Goal: Find specific page/section: Find specific page/section

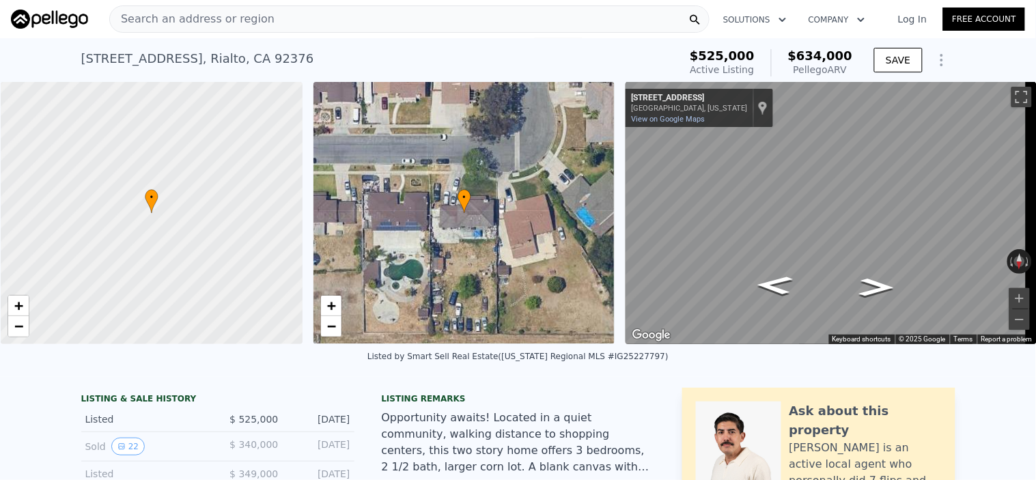
click at [234, 17] on span "Search an address or region" at bounding box center [192, 19] width 165 height 16
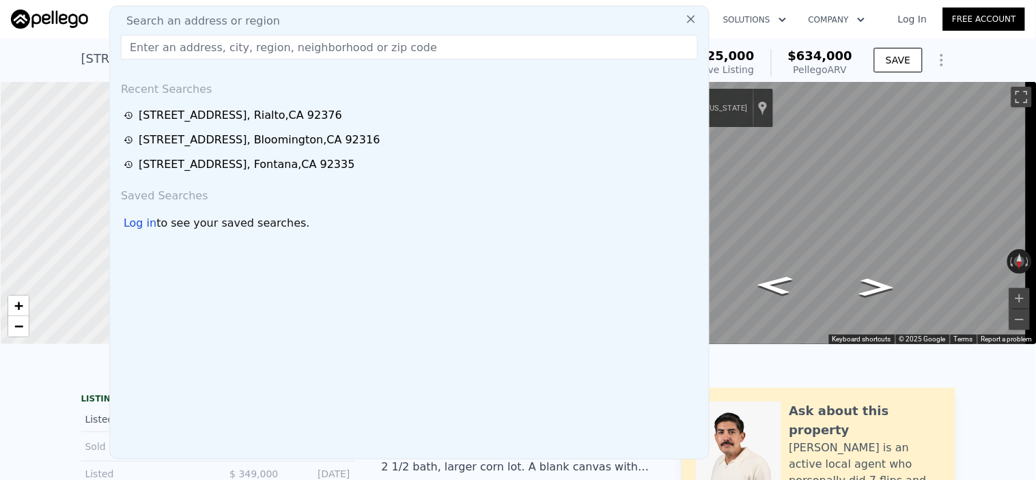
click at [158, 52] on input "text" at bounding box center [409, 47] width 577 height 25
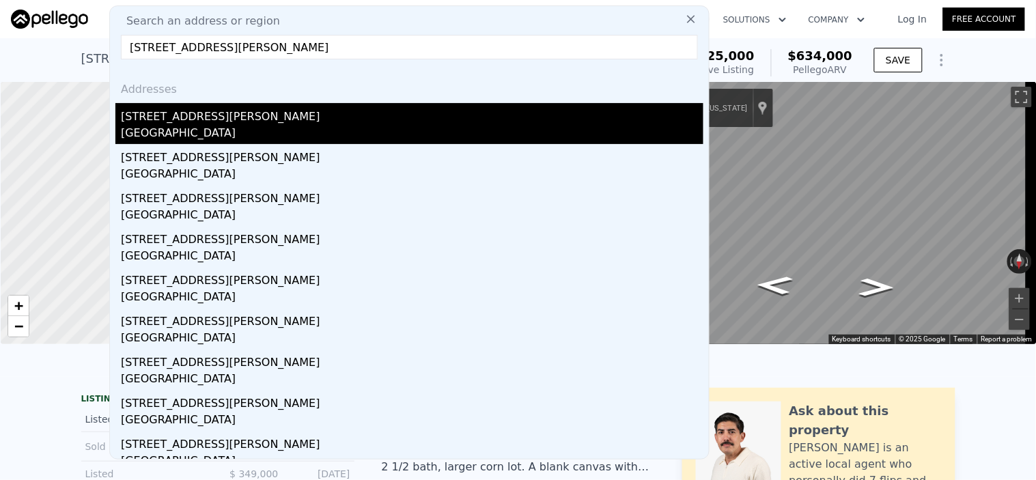
type input "[STREET_ADDRESS][PERSON_NAME]"
click at [186, 112] on div "[STREET_ADDRESS][PERSON_NAME]" at bounding box center [412, 114] width 583 height 22
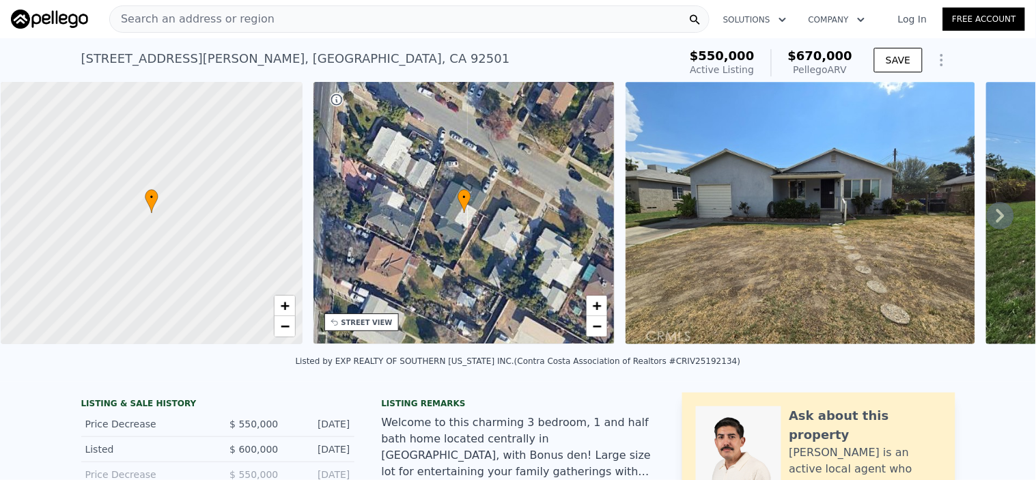
click at [987, 214] on icon at bounding box center [1000, 215] width 27 height 27
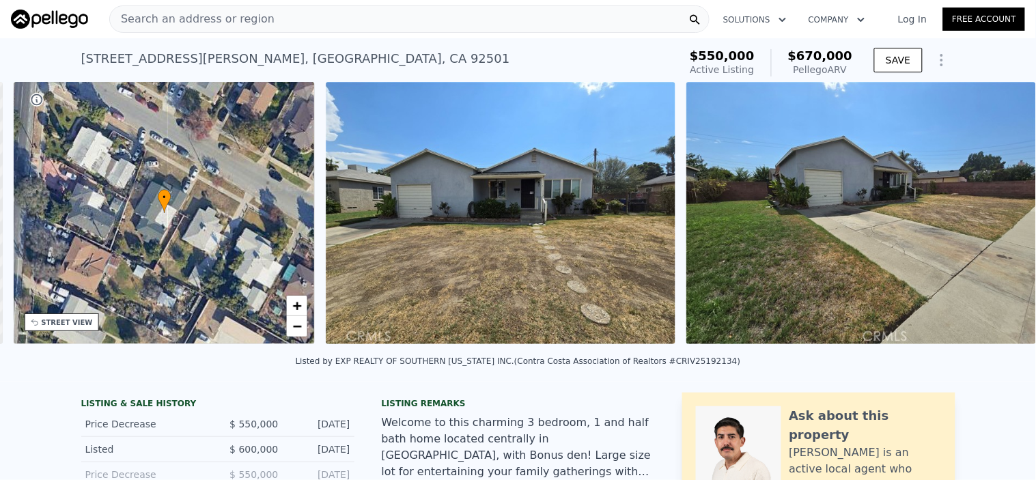
scroll to position [0, 318]
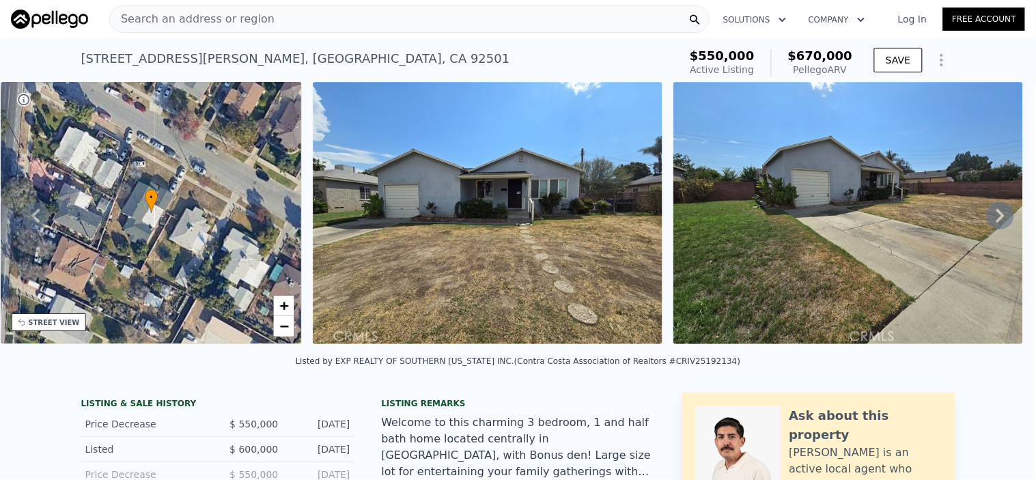
click at [987, 212] on icon at bounding box center [1000, 215] width 27 height 27
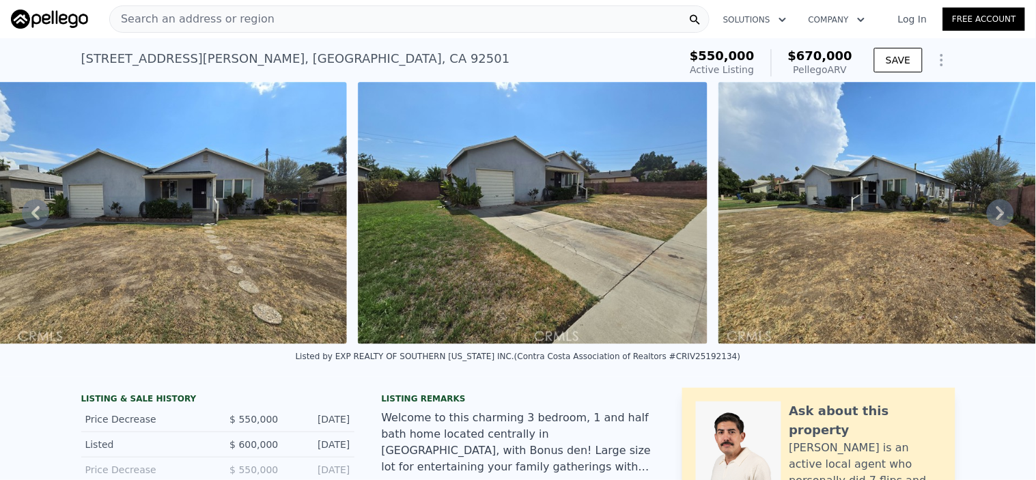
click at [987, 219] on icon at bounding box center [1000, 212] width 27 height 27
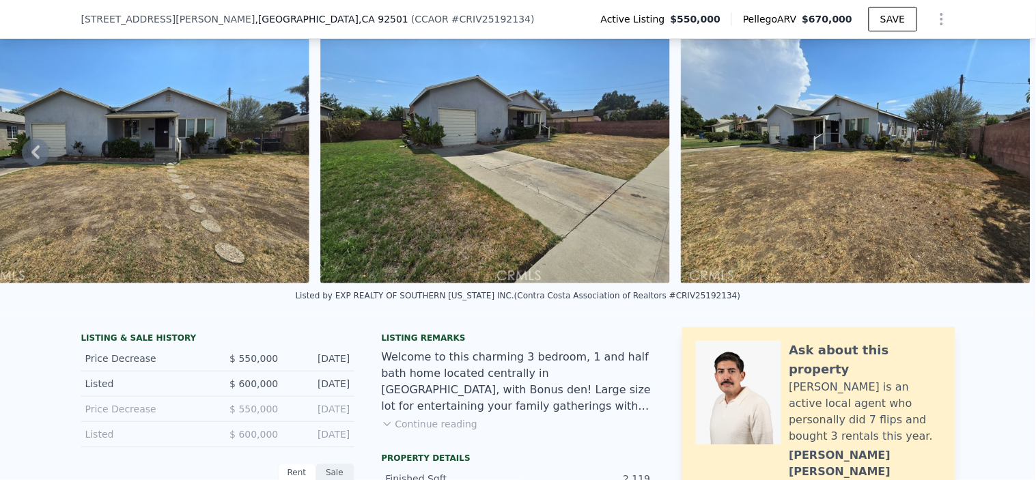
scroll to position [147, 0]
